Goal: Information Seeking & Learning: Learn about a topic

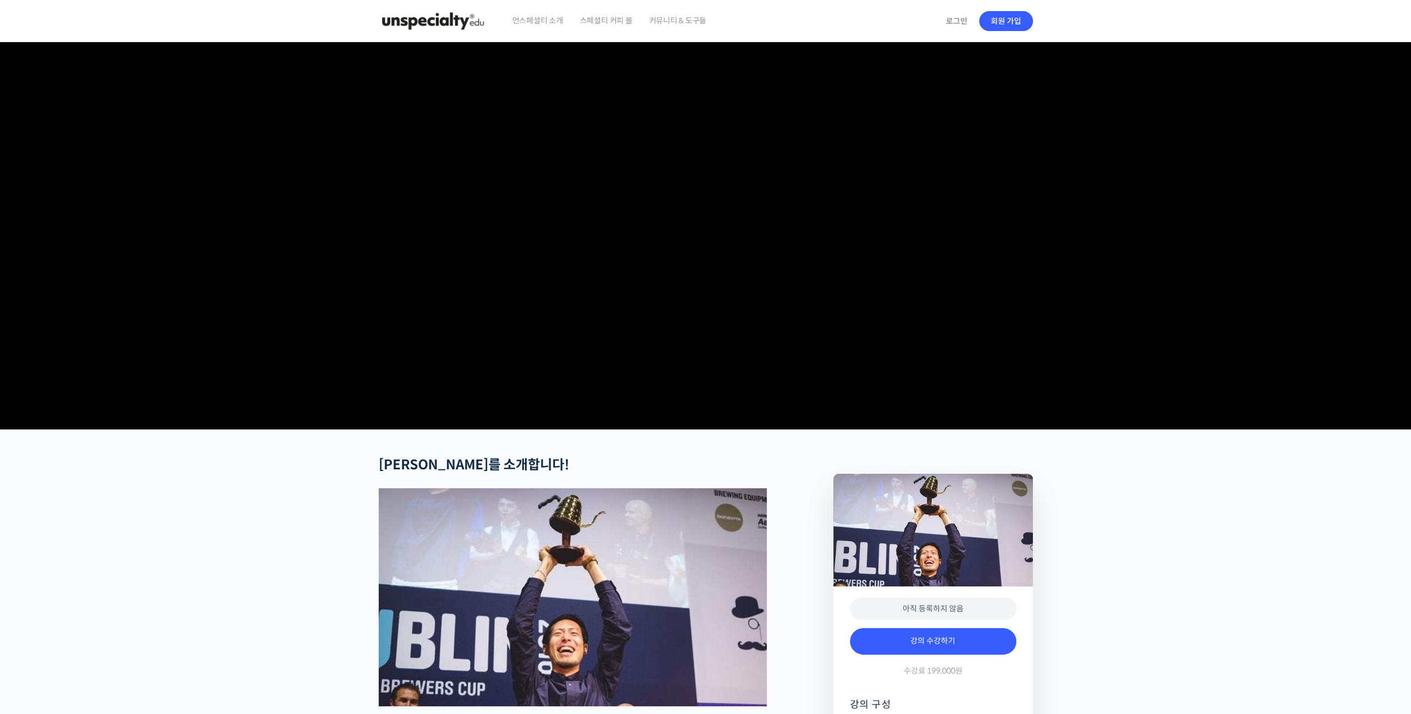
click at [455, 25] on img at bounding box center [433, 20] width 109 height 33
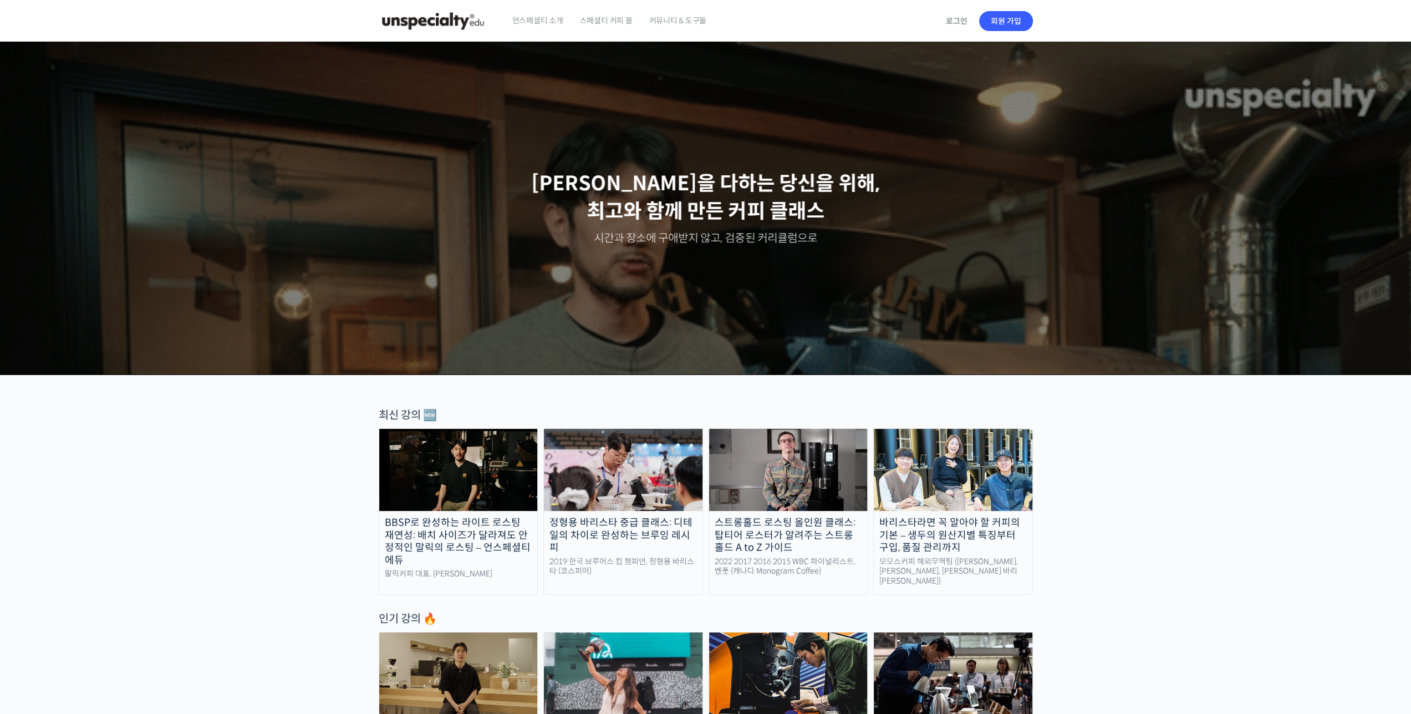
click at [989, 473] on img at bounding box center [953, 470] width 159 height 82
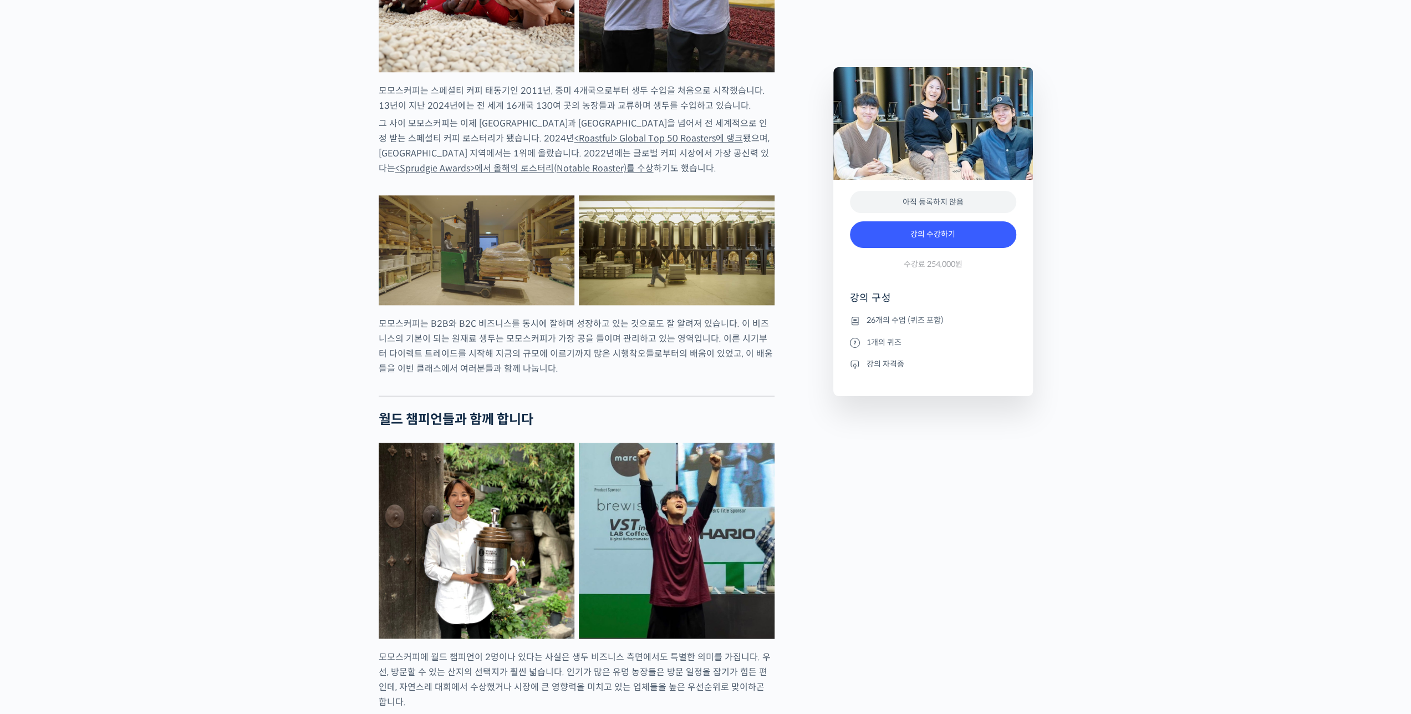
scroll to position [1275, 0]
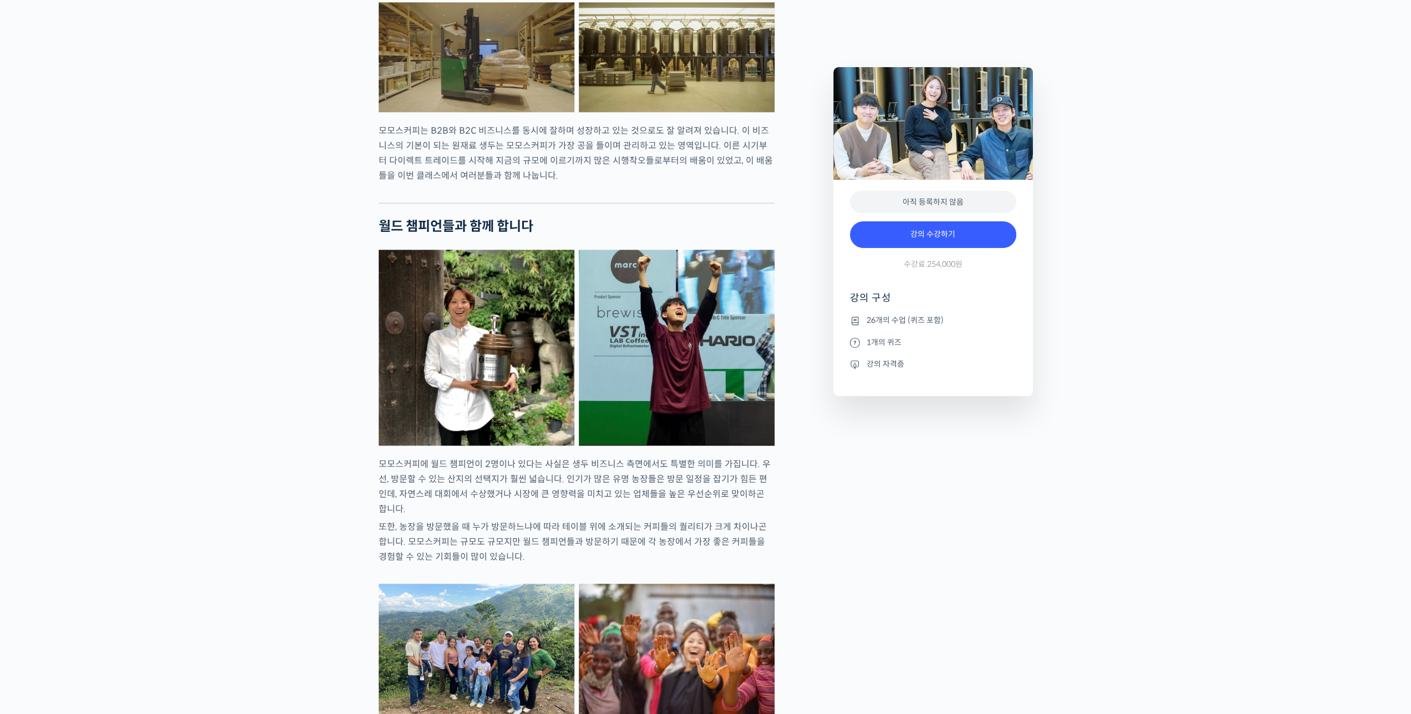
click at [418, 516] on p "모모스커피에 월드 챔피언이 2명이나 있다는 사실은 생두 비즈니스 측면에서도 특별한 의미를 가집니다. 우선, 방문할 수 있는 산지의 선택지가 훨…" at bounding box center [577, 486] width 396 height 60
drag, startPoint x: 569, startPoint y: 546, endPoint x: 612, endPoint y: 541, distance: 43.5
click at [572, 547] on p "또한, 농장을 방문했을 때 누가 방문하느냐에 따라 테이블 위에 소개되는 커피들의 퀄리티가 크게 차이나곤 합니다. 모모스커피는 규모도 규모지만 …" at bounding box center [577, 541] width 396 height 45
click at [668, 516] on p "모모스커피에 월드 챔피언이 2명이나 있다는 사실은 생두 비즈니스 측면에서도 특별한 의미를 가집니다. 우선, 방문할 수 있는 산지의 선택지가 훨…" at bounding box center [577, 486] width 396 height 60
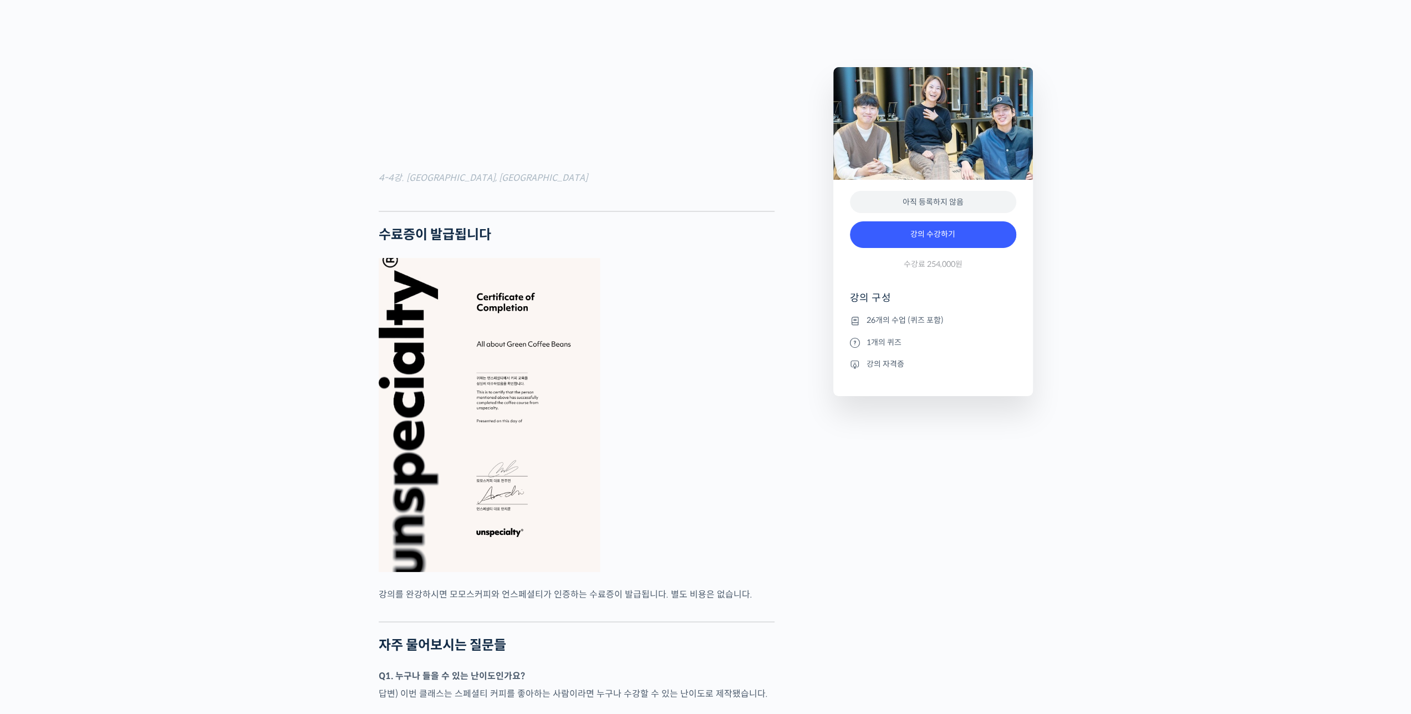
scroll to position [4047, 0]
